Goal: Navigation & Orientation: Find specific page/section

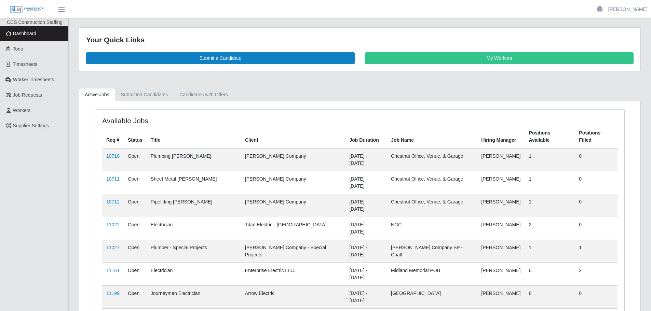
scroll to position [31, 0]
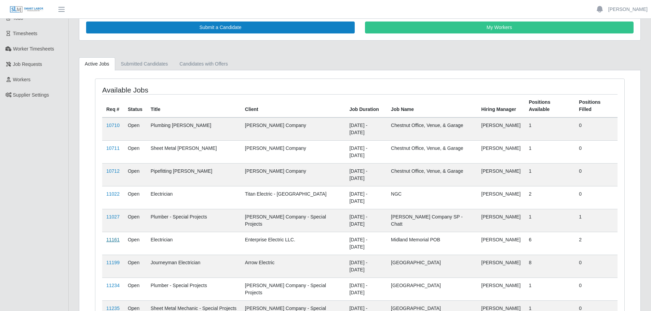
click at [117, 237] on link "11161" at bounding box center [112, 239] width 13 height 5
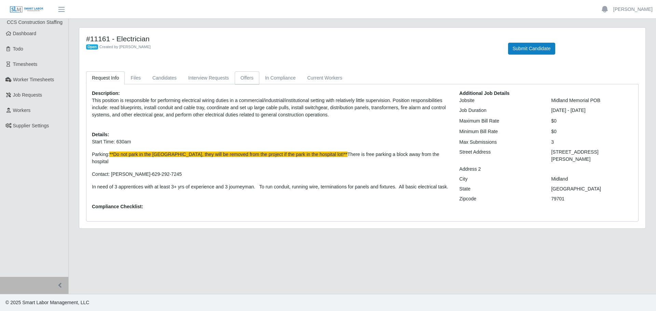
click at [243, 75] on link "Offers" at bounding box center [247, 77] width 25 height 13
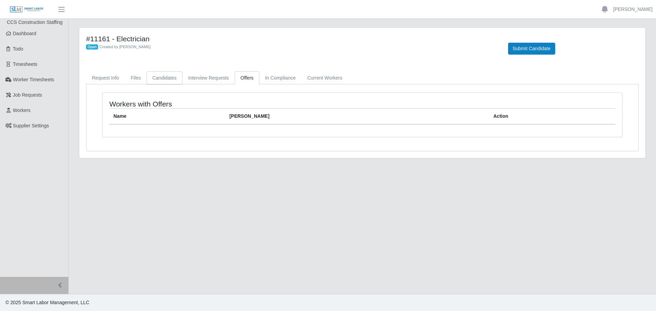
click at [164, 76] on link "Candidates" at bounding box center [165, 77] width 36 height 13
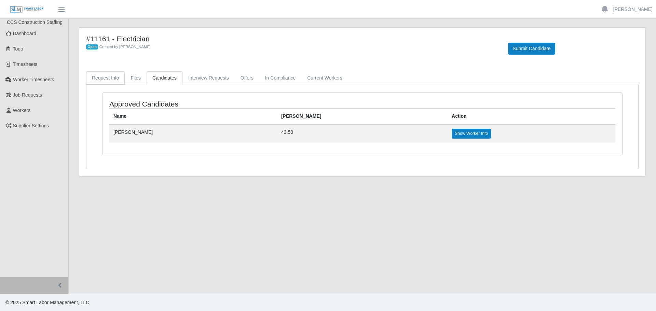
click at [95, 81] on link "Request Info" at bounding box center [105, 77] width 39 height 13
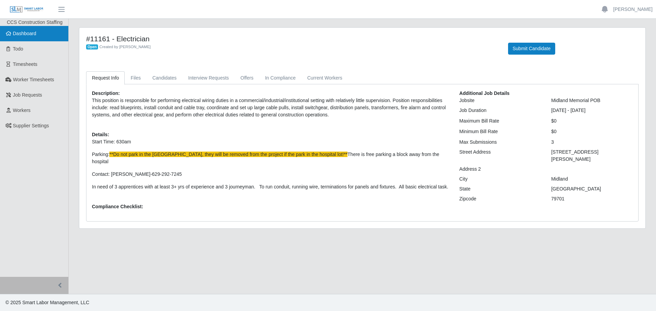
click at [28, 35] on span "Dashboard" at bounding box center [25, 33] width 24 height 5
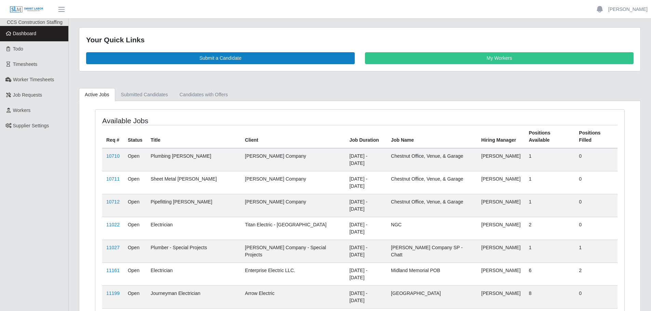
scroll to position [31, 0]
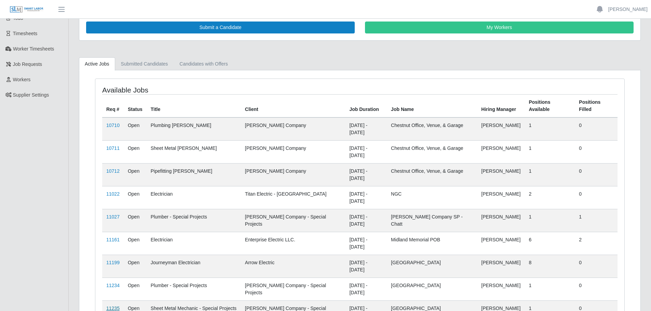
click at [111, 306] on link "11235" at bounding box center [112, 308] width 13 height 5
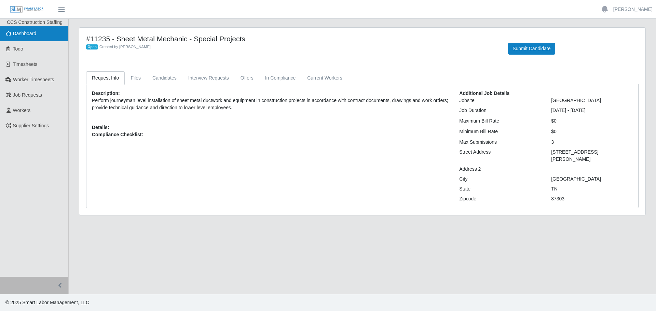
click at [19, 36] on span "Dashboard" at bounding box center [25, 33] width 24 height 5
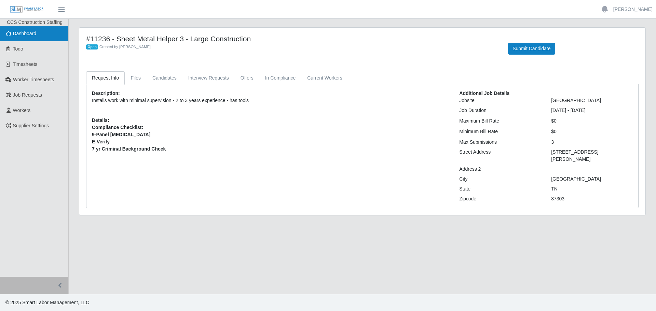
click at [26, 36] on span "Dashboard" at bounding box center [25, 33] width 24 height 5
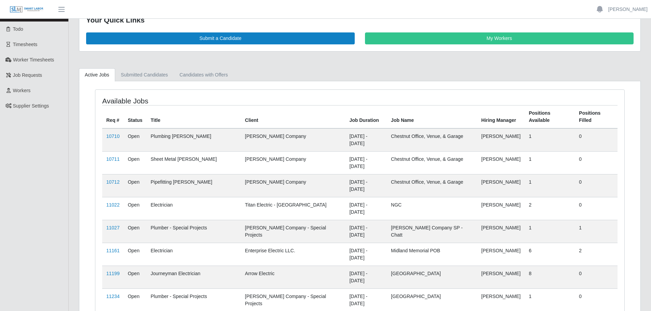
scroll to position [31, 0]
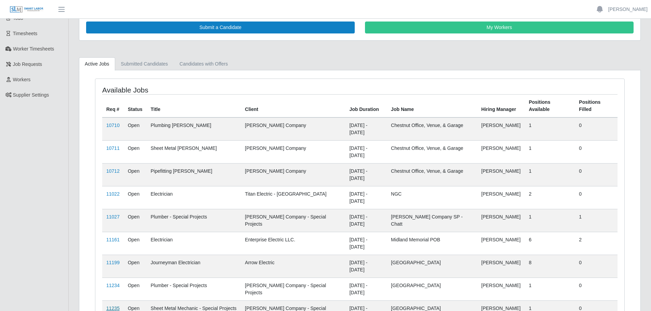
click at [115, 306] on link "11235" at bounding box center [112, 308] width 13 height 5
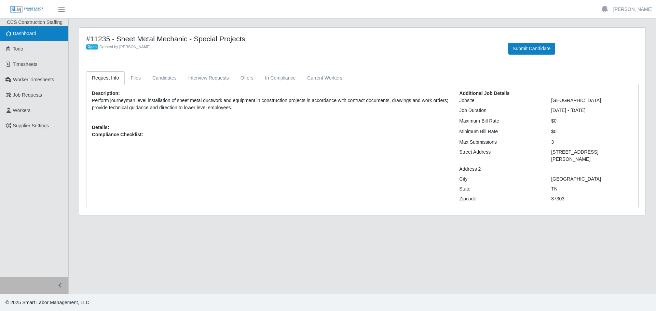
click at [35, 33] on span "Dashboard" at bounding box center [25, 33] width 24 height 5
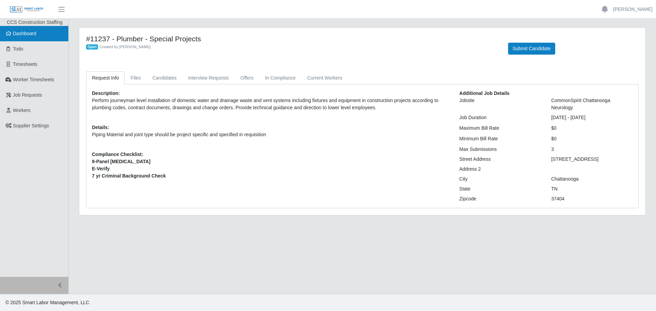
click at [28, 39] on link "Dashboard" at bounding box center [34, 33] width 68 height 15
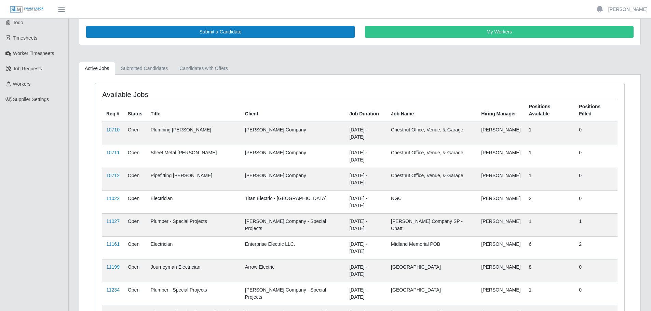
scroll to position [46, 0]
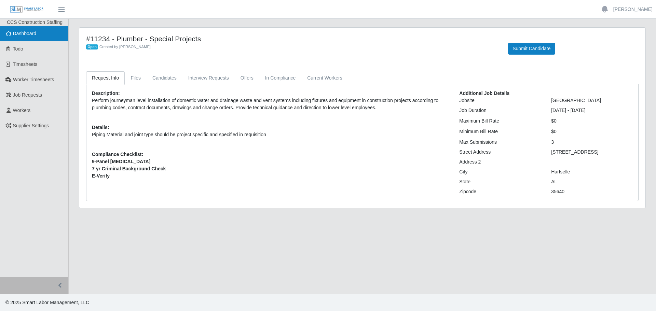
click at [27, 31] on span "Dashboard" at bounding box center [25, 33] width 24 height 5
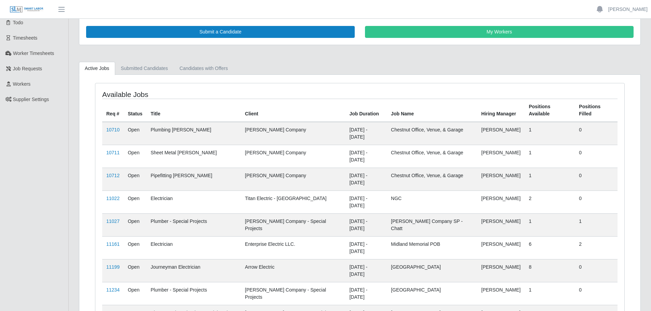
scroll to position [46, 0]
